Goal: Task Accomplishment & Management: Manage account settings

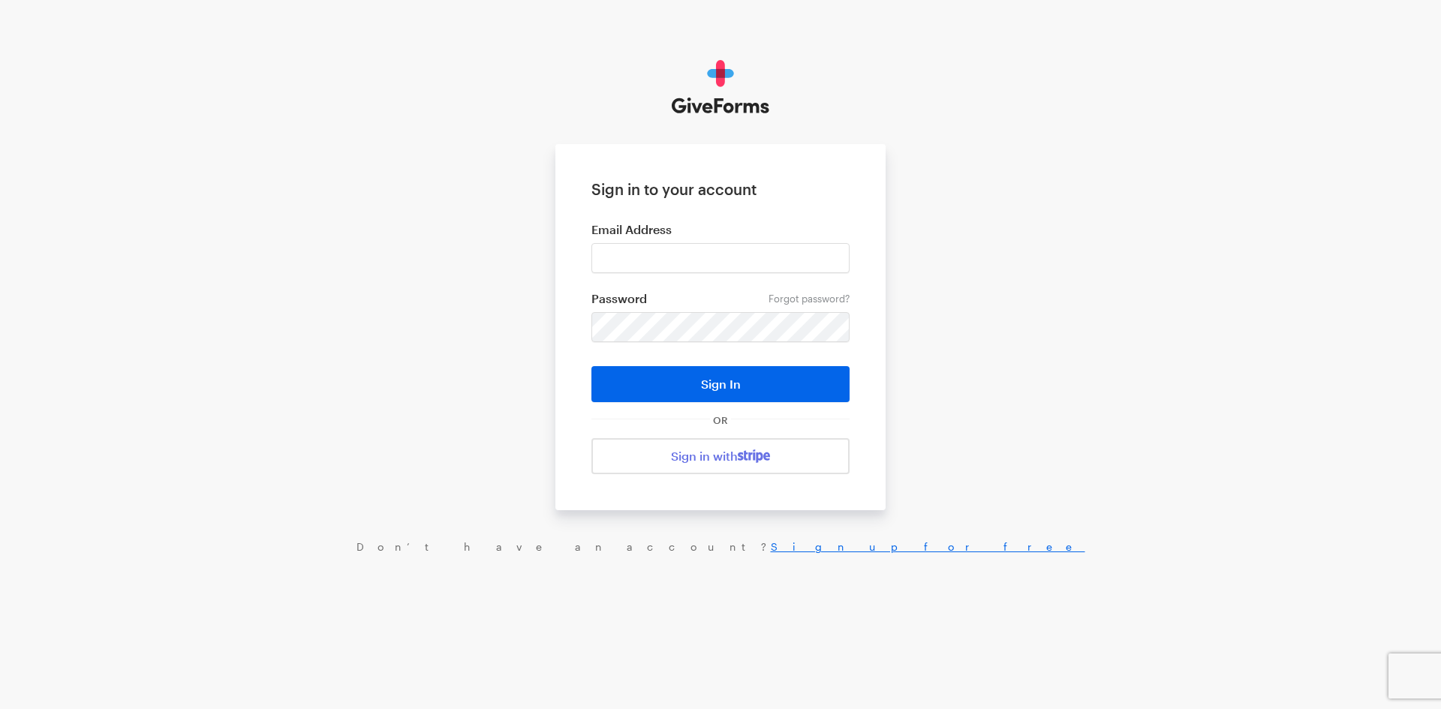
click at [647, 251] on input "email" at bounding box center [720, 258] width 258 height 30
type input "jray@brightfocus.org"
click at [591, 366] on button "Sign In" at bounding box center [720, 384] width 258 height 36
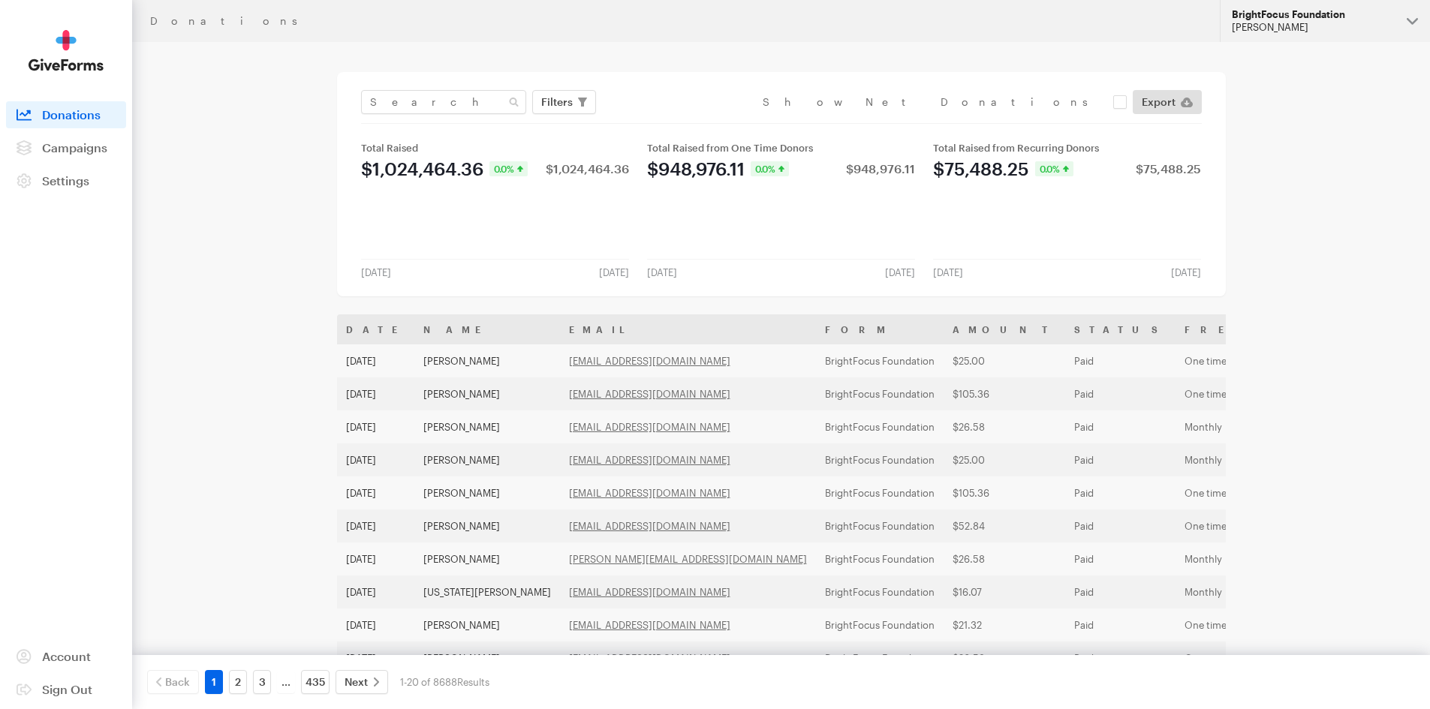
click at [1269, 20] on div "BrightFocus Foundation" at bounding box center [1312, 14] width 163 height 13
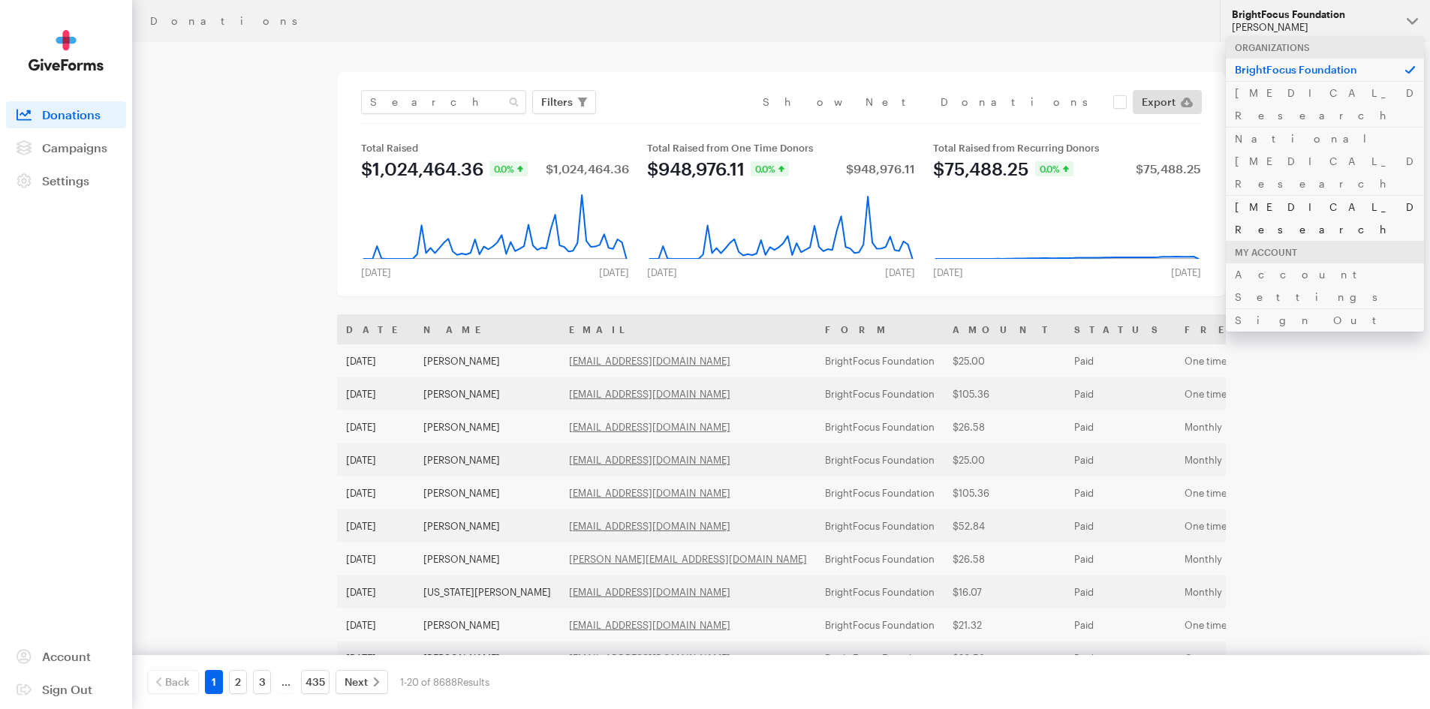
click at [1269, 195] on link "[MEDICAL_DATA] Research" at bounding box center [1324, 218] width 198 height 46
